Goal: Answer question/provide support: Share knowledge or assist other users

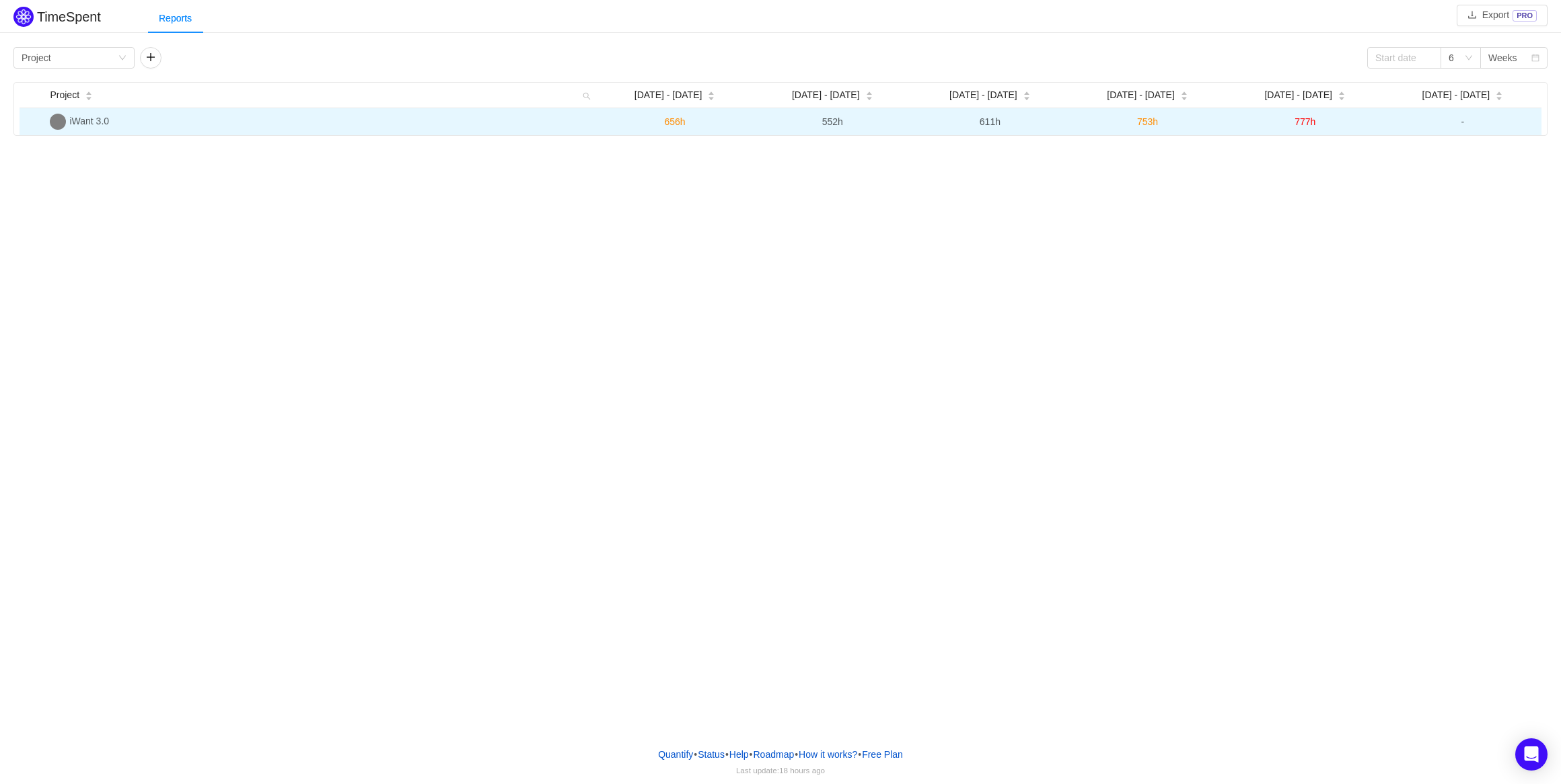
click at [1298, 121] on span "777h" at bounding box center [1304, 121] width 20 height 11
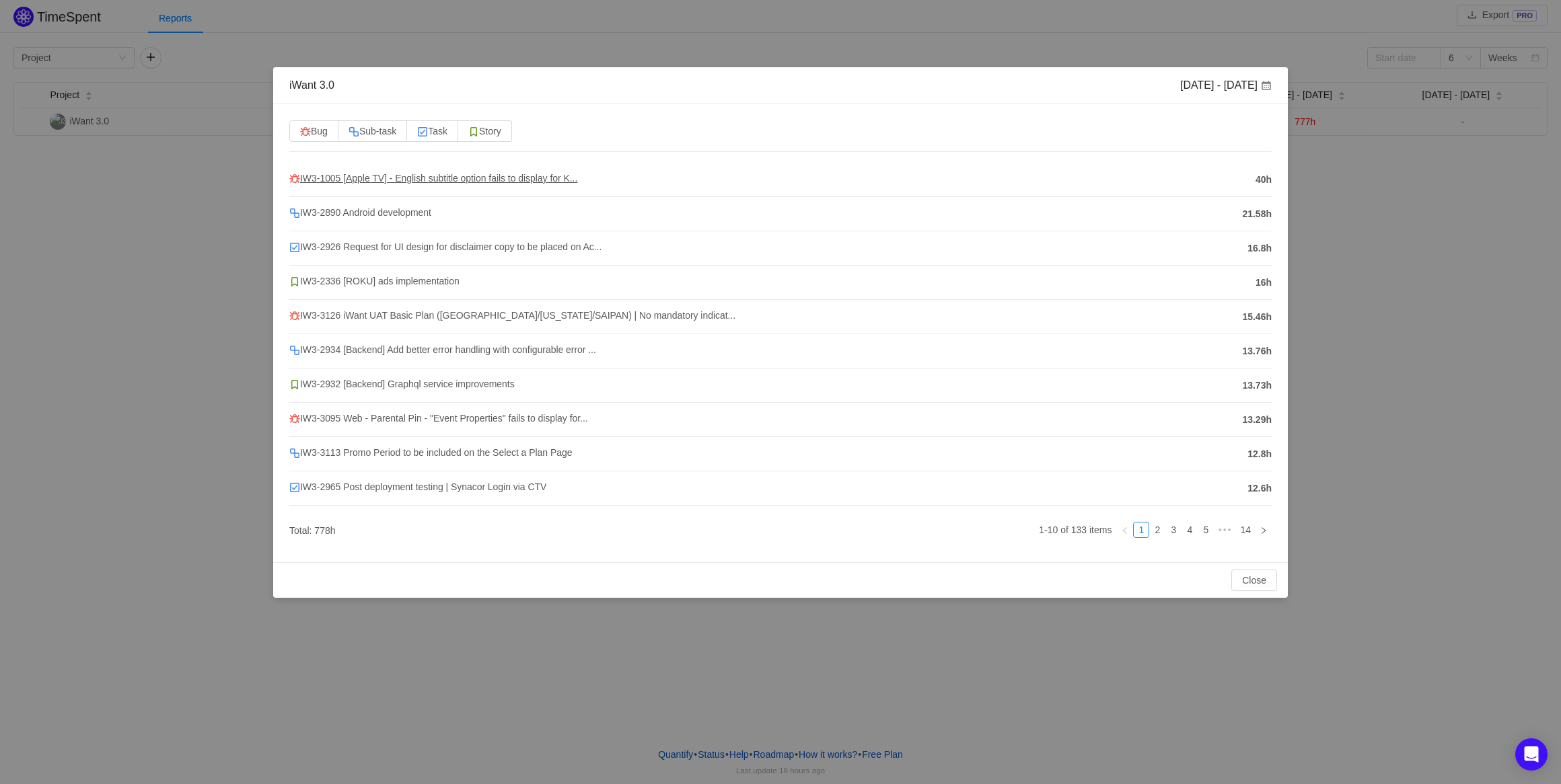
click at [518, 180] on span "IW3-1005 [Apple TV] - English subtitle option fails to display for K..." at bounding box center [433, 178] width 288 height 11
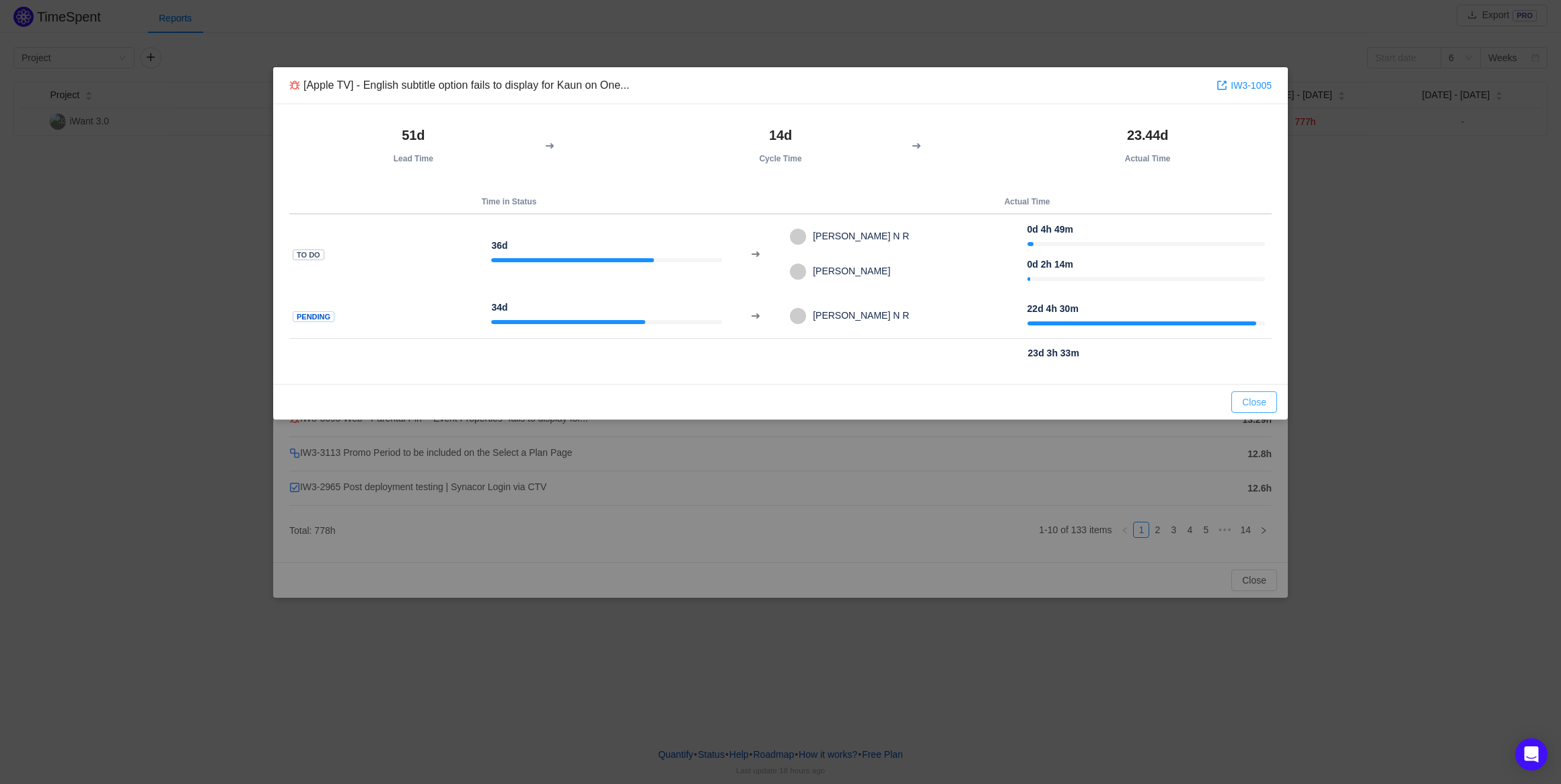
click at [1244, 398] on button "Close" at bounding box center [1253, 402] width 46 height 21
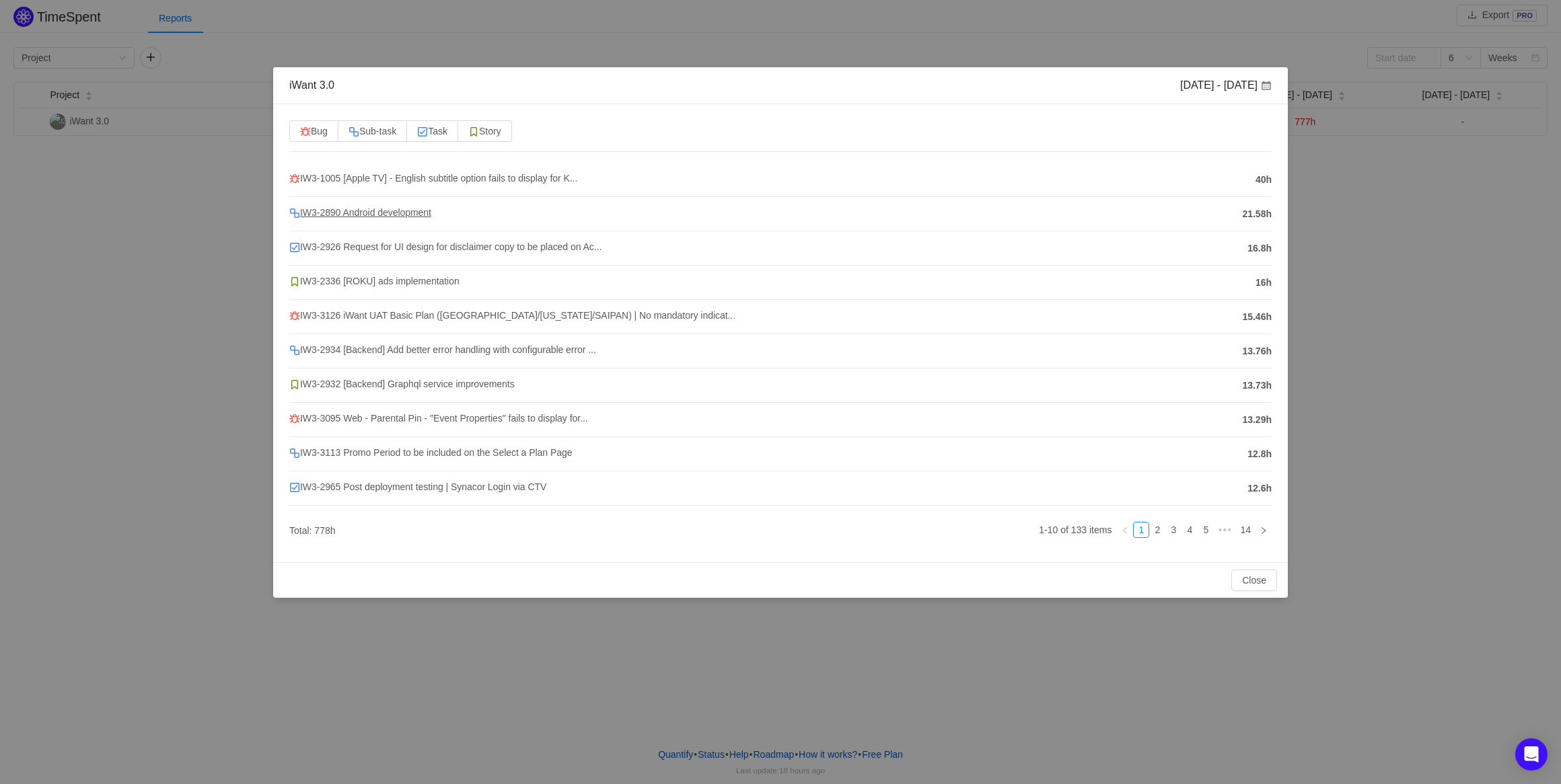
click at [400, 215] on span "IW3-2890 Android development" at bounding box center [360, 212] width 142 height 11
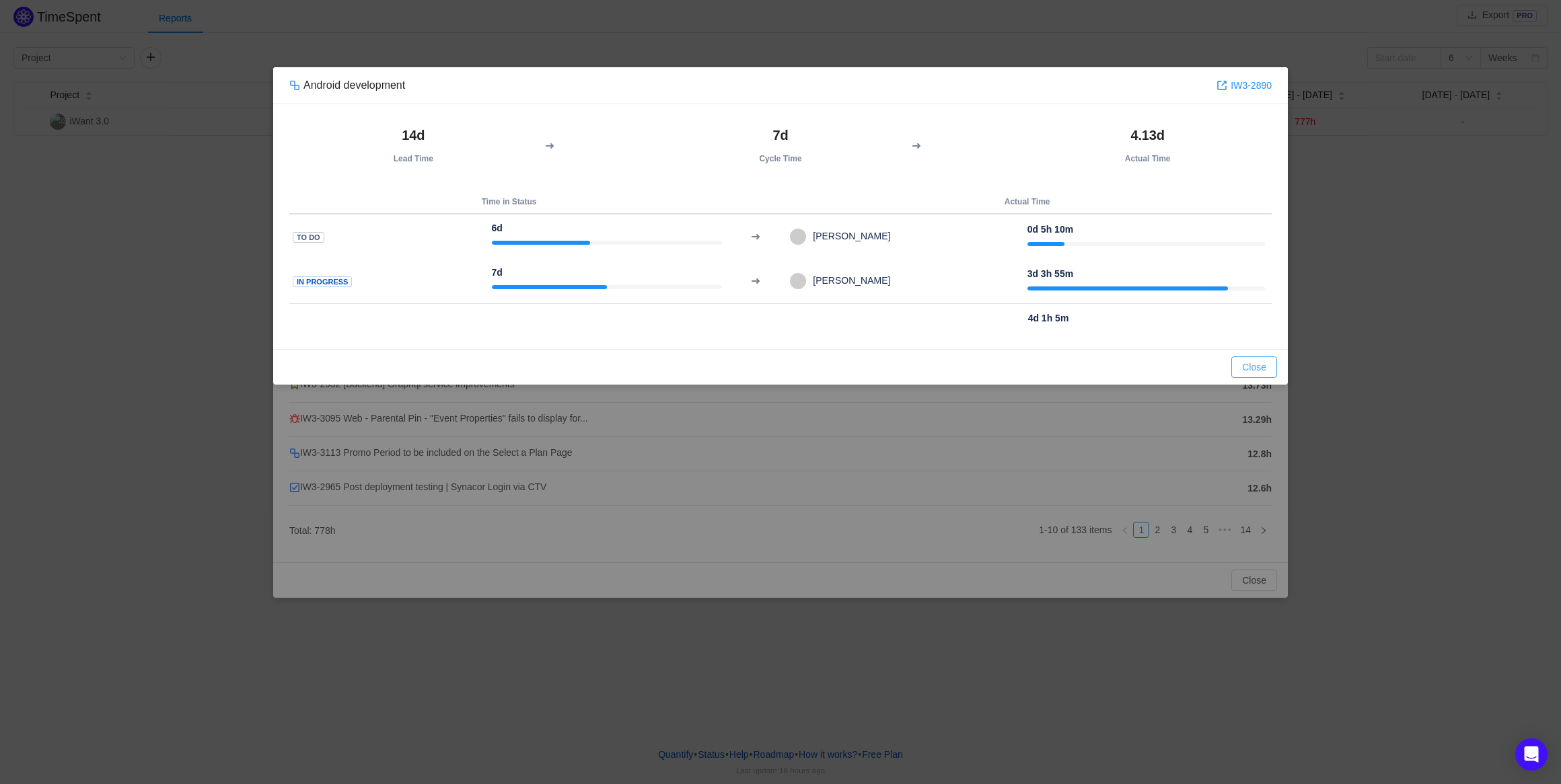
click at [1249, 363] on button "Close" at bounding box center [1253, 367] width 46 height 21
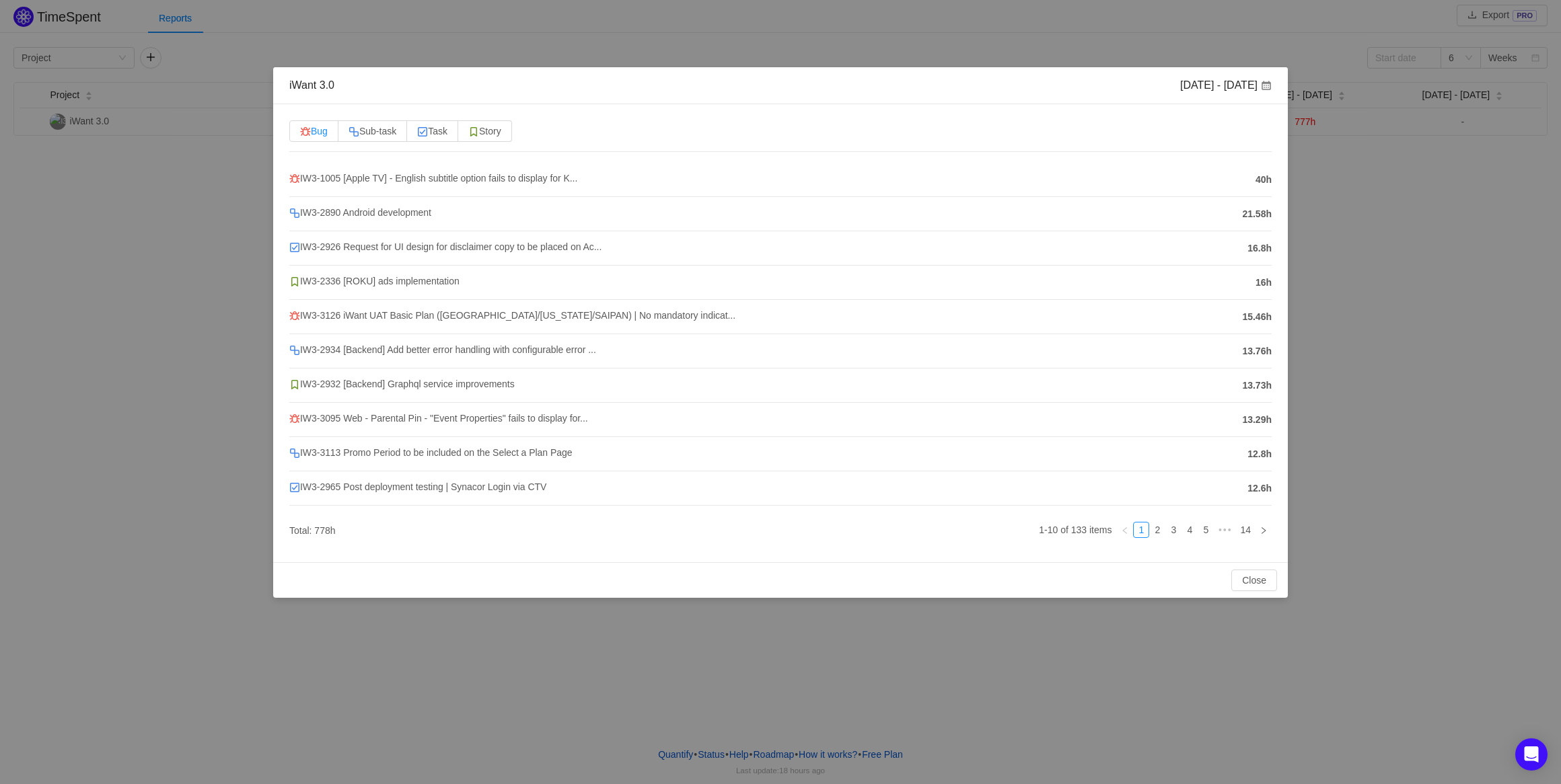
click at [303, 137] on label "Bug" at bounding box center [314, 131] width 50 height 21
click at [300, 135] on input "Bug" at bounding box center [300, 135] width 0 height 0
click at [303, 137] on label "Bug" at bounding box center [314, 131] width 50 height 21
click at [300, 135] on input "Bug" at bounding box center [300, 135] width 0 height 0
click at [383, 135] on span "Sub-task" at bounding box center [372, 131] width 48 height 11
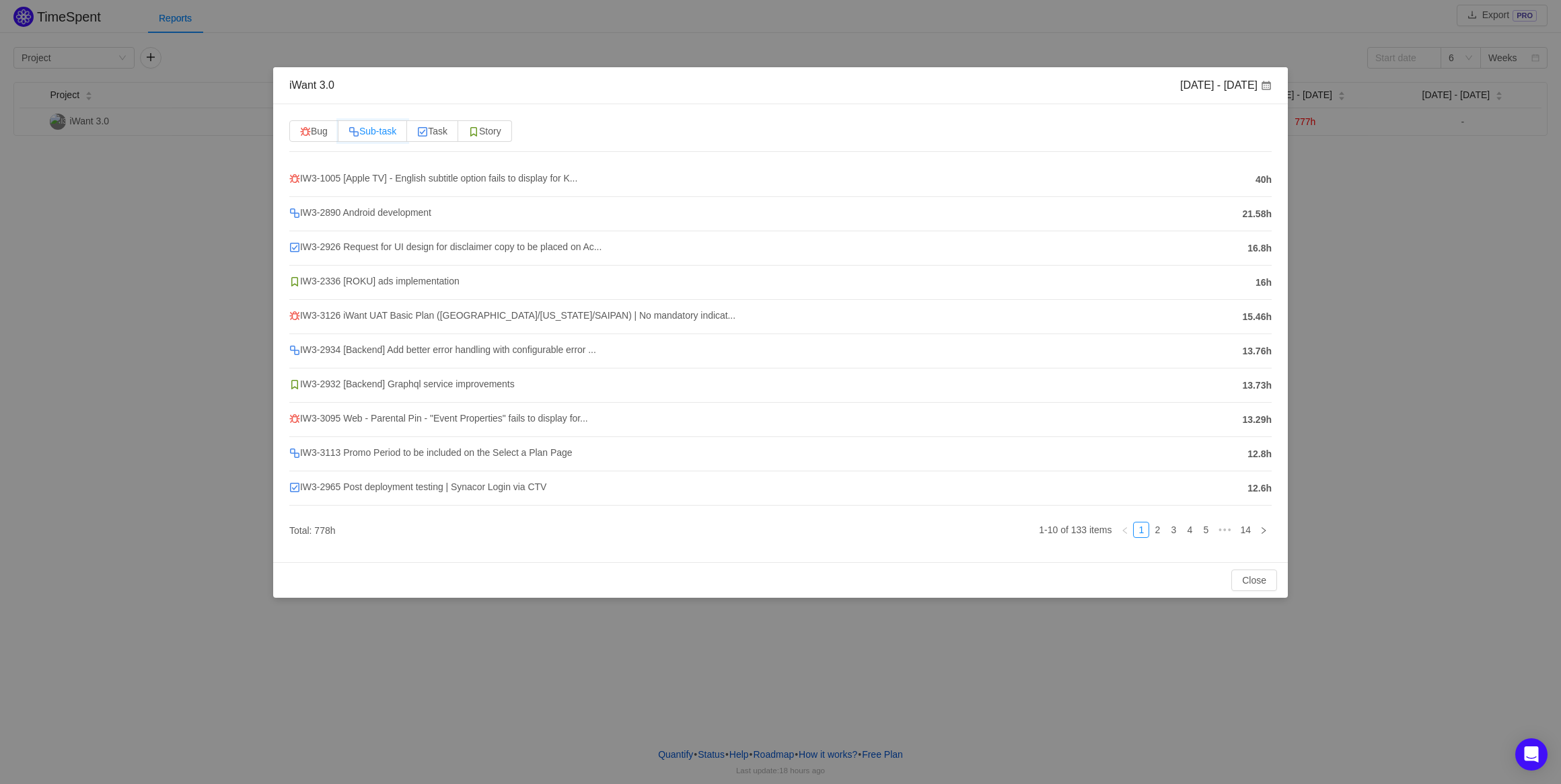
click at [349, 135] on input "Sub-task" at bounding box center [349, 135] width 0 height 0
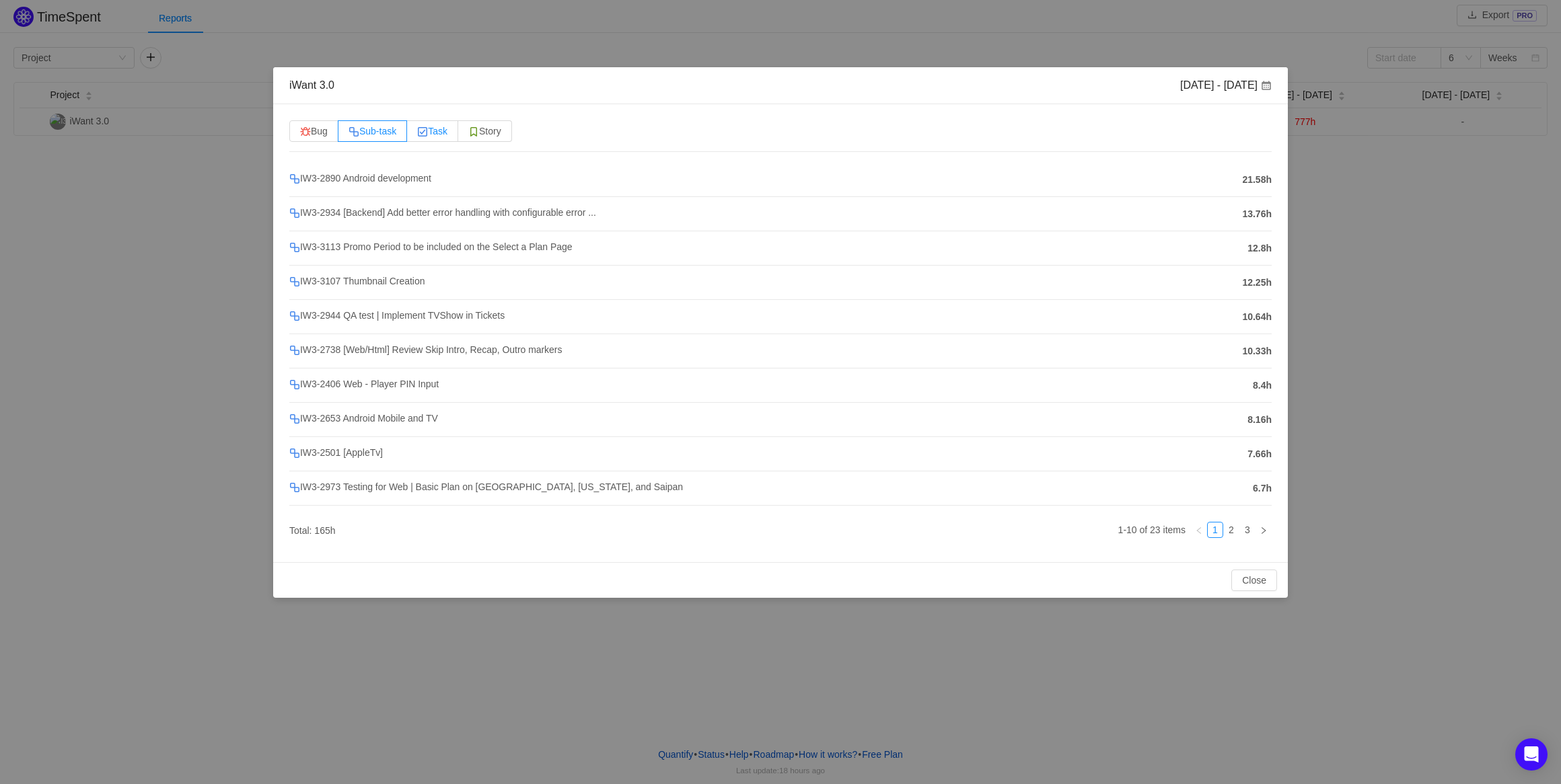
click at [438, 133] on span "Task" at bounding box center [432, 131] width 30 height 11
click at [417, 135] on input "Task" at bounding box center [417, 135] width 0 height 0
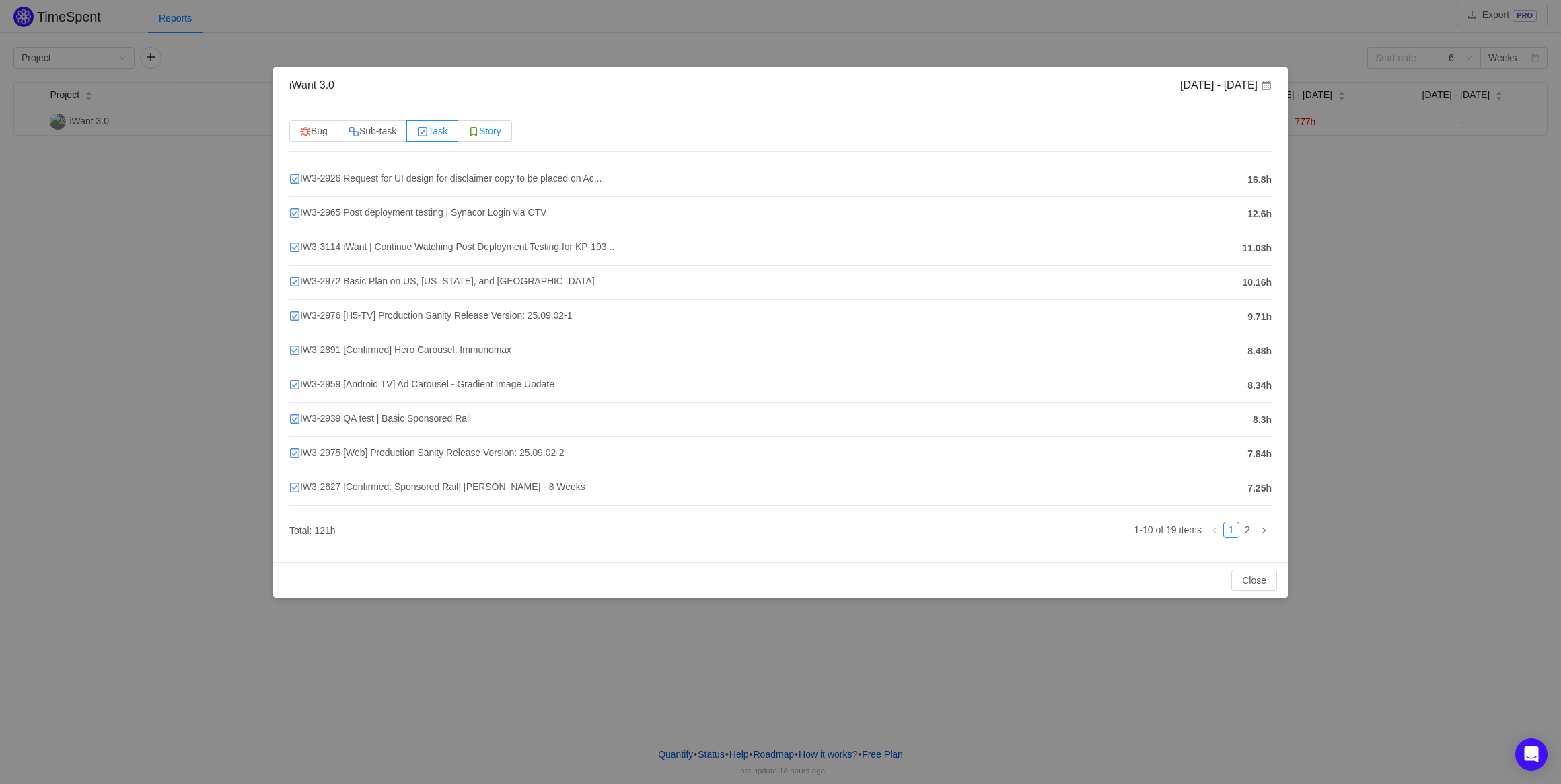
click at [501, 131] on span "Story" at bounding box center [484, 131] width 33 height 11
click at [468, 135] on input "Story" at bounding box center [468, 135] width 0 height 0
click at [395, 180] on span "IW3-2336 [ROKU] ads implementation" at bounding box center [374, 178] width 170 height 11
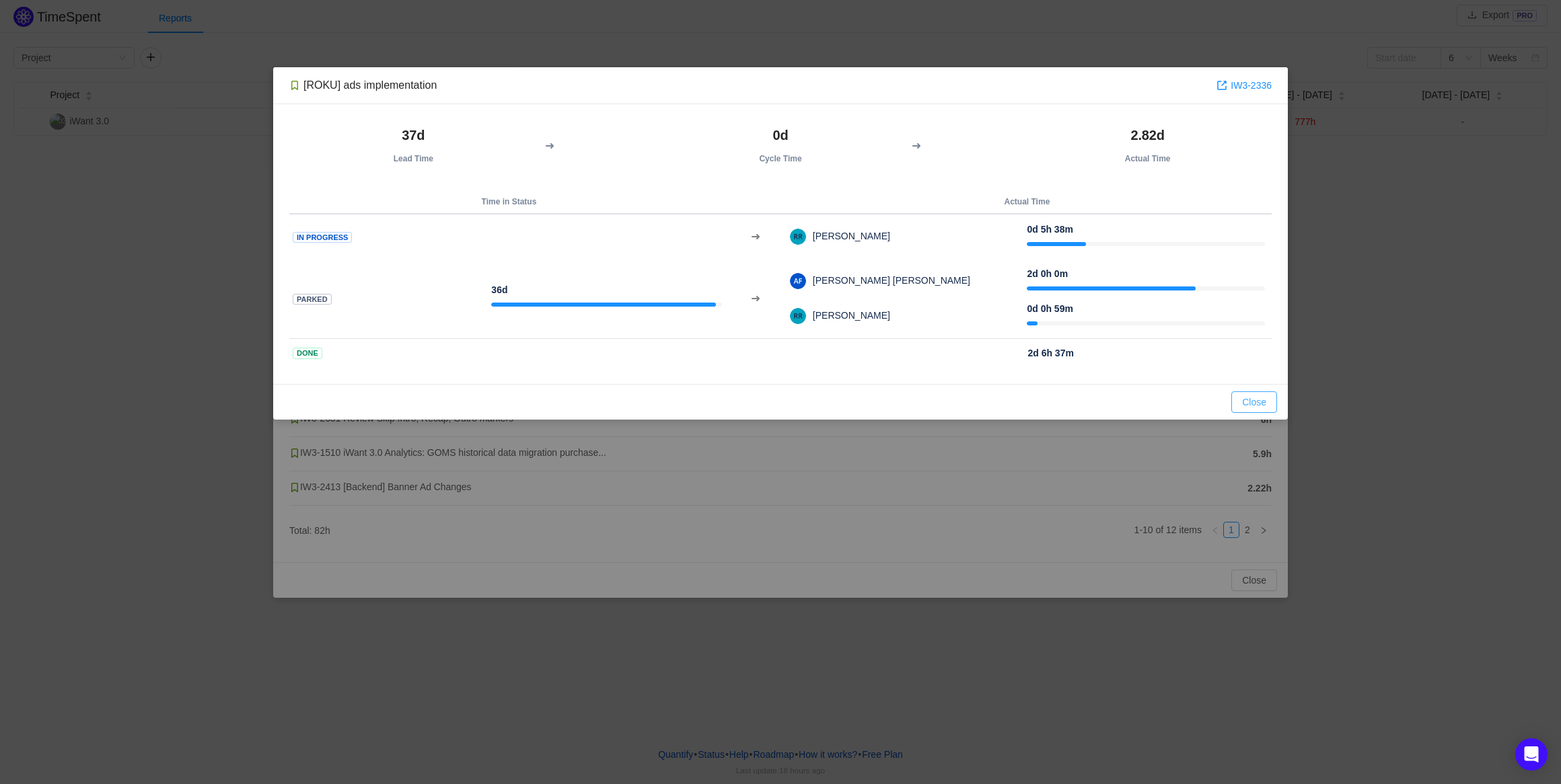
click at [1252, 397] on button "Close" at bounding box center [1253, 402] width 46 height 21
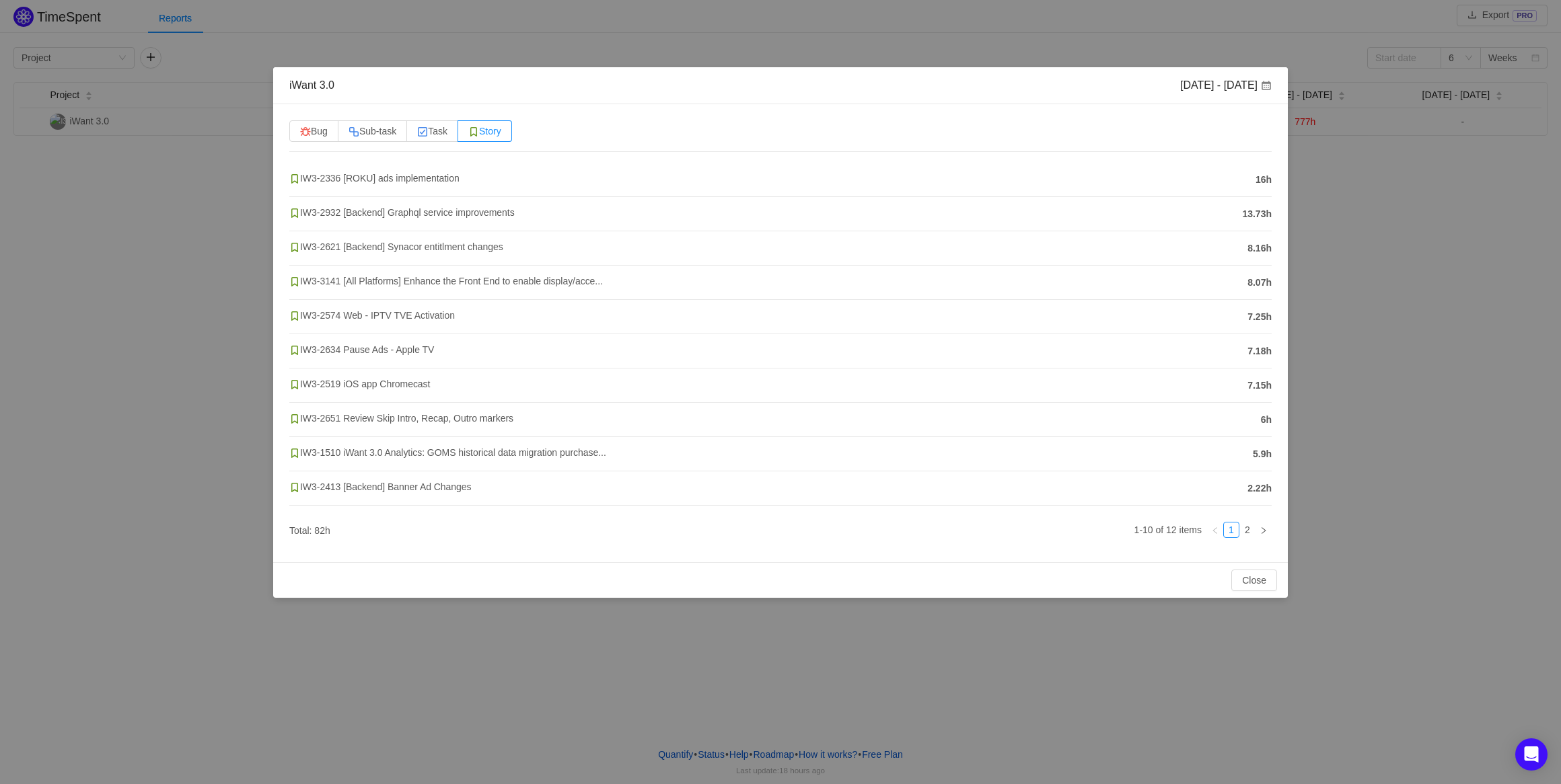
click at [1413, 251] on div "iWant 3.0 [DATE] - [DATE] Bug Sub-task Task Story IW3-2336 [ROKU] ads implement…" at bounding box center [780, 392] width 1561 height 784
